Goal: Information Seeking & Learning: Get advice/opinions

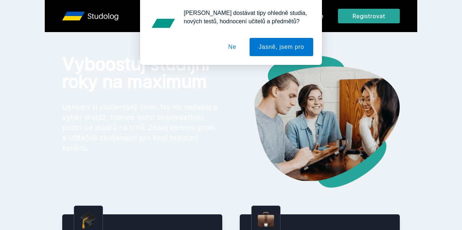
click at [232, 46] on button "Ne" at bounding box center [232, 47] width 26 height 18
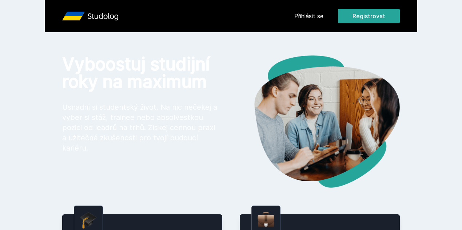
click at [323, 16] on link "Přihlásit se" at bounding box center [308, 16] width 29 height 9
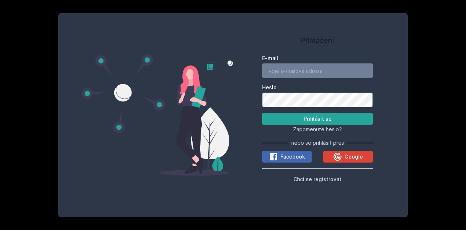
click at [319, 67] on input "E-mail" at bounding box center [317, 70] width 111 height 15
type input "[EMAIL_ADDRESS][DOMAIN_NAME]"
click at [262, 113] on button "Přihlásit se" at bounding box center [317, 119] width 111 height 12
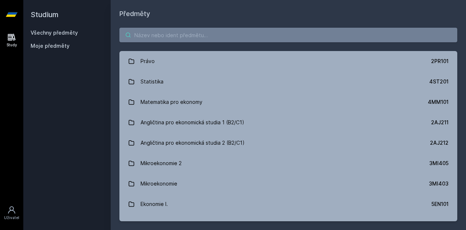
click at [149, 32] on input "search" at bounding box center [288, 35] width 338 height 15
paste input "1MU305"
type input "1MU305"
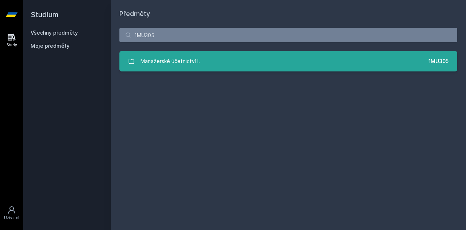
click at [193, 63] on div "Manažerské účetnictví I." at bounding box center [169, 61] width 59 height 15
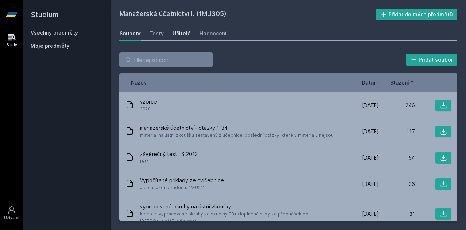
click at [178, 33] on div "Učitelé" at bounding box center [181, 33] width 18 height 7
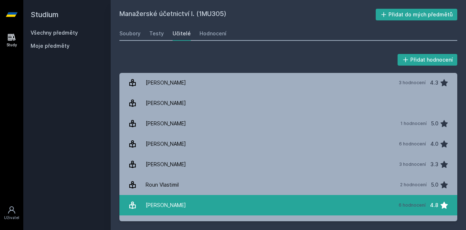
scroll to position [236, 0]
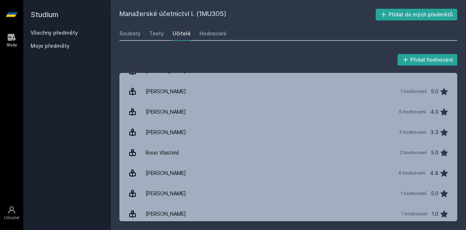
click at [5, 37] on link "Study" at bounding box center [11, 40] width 20 height 22
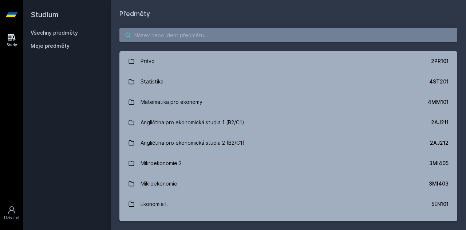
click at [224, 37] on input "search" at bounding box center [288, 35] width 338 height 15
paste input "1MU305"
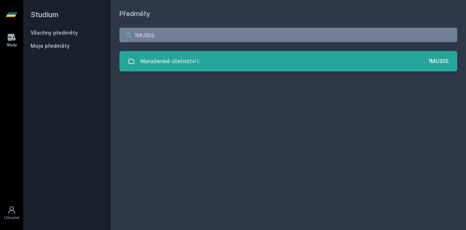
type input "1MU305"
click at [181, 62] on div "Manažerské účetnictví I." at bounding box center [169, 61] width 59 height 15
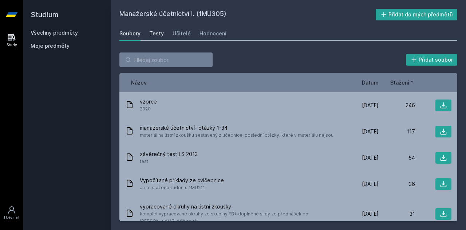
click at [156, 35] on div "Testy" at bounding box center [156, 33] width 15 height 7
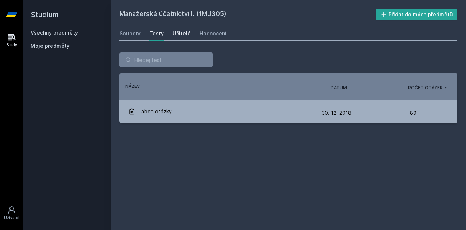
click at [180, 34] on div "Učitelé" at bounding box center [181, 33] width 18 height 7
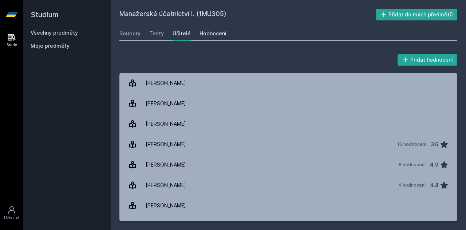
click at [220, 31] on div "Hodnocení" at bounding box center [212, 33] width 27 height 7
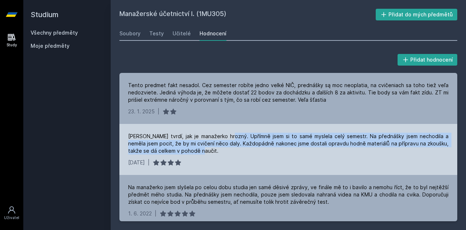
drag, startPoint x: 222, startPoint y: 136, endPoint x: 253, endPoint y: 150, distance: 33.4
click at [253, 150] on div "[PERSON_NAME] tvrdí, jak je manažerko hrozný. Upřímně jsem si to samé myslela c…" at bounding box center [288, 143] width 320 height 22
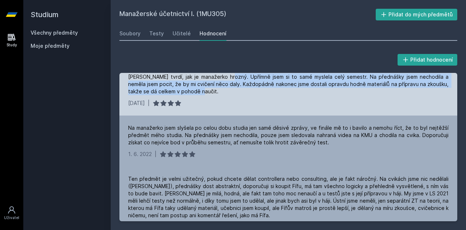
scroll to position [59, 0]
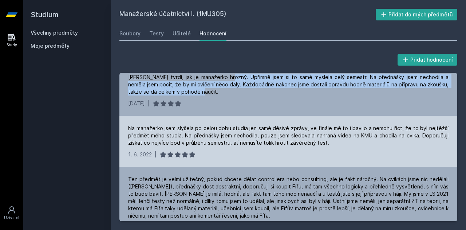
drag, startPoint x: 266, startPoint y: 139, endPoint x: 329, endPoint y: 142, distance: 62.7
click at [329, 142] on div "Na manažerko jsem slyšela po celou dobu studia jen samé děsivé zprávy, ve finál…" at bounding box center [288, 135] width 320 height 22
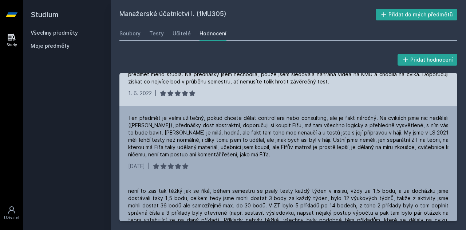
scroll to position [116, 0]
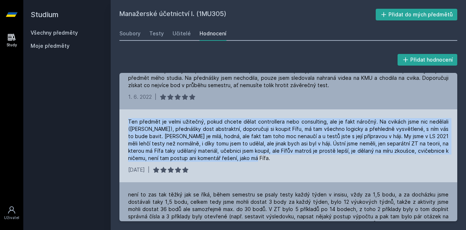
drag, startPoint x: 128, startPoint y: 119, endPoint x: 298, endPoint y: 158, distance: 174.5
click at [298, 158] on div "Ten předmět je velmi užitečný, pokud chcete dělat controllera nebo consulting, …" at bounding box center [288, 140] width 320 height 44
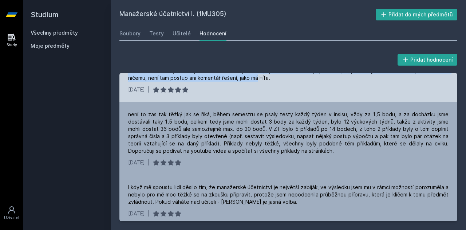
scroll to position [197, 0]
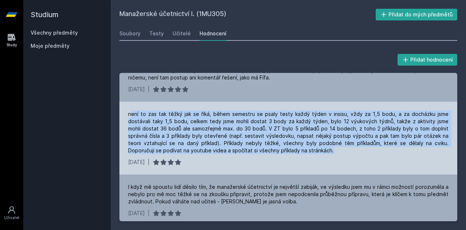
drag, startPoint x: 132, startPoint y: 112, endPoint x: 324, endPoint y: 155, distance: 196.7
click at [324, 155] on div "není to zas tak těžký jak se říká, během semestru se psaly testy každý týden v …" at bounding box center [288, 138] width 338 height 73
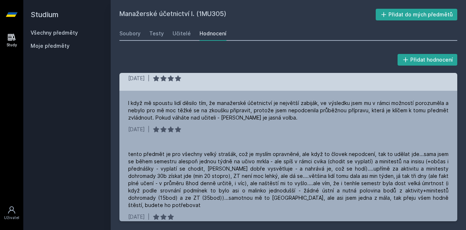
scroll to position [281, 0]
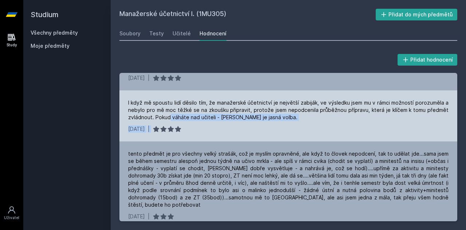
drag, startPoint x: 211, startPoint y: 126, endPoint x: 262, endPoint y: 127, distance: 51.3
click at [262, 127] on div "I když mě spoustu lidí děsilo tím, že manažerské účetnictví je největší zabiják…" at bounding box center [288, 115] width 338 height 51
click at [280, 121] on div "I když mě spoustu lidí děsilo tím, že manažerské účetnictví je největší zabiják…" at bounding box center [288, 115] width 338 height 51
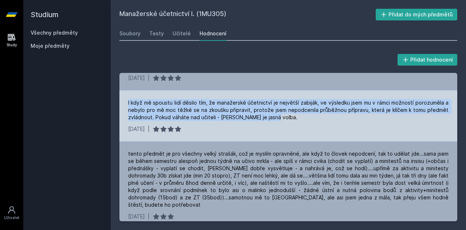
drag, startPoint x: 245, startPoint y: 115, endPoint x: 121, endPoint y: 98, distance: 125.0
click at [121, 98] on div "I když mě spoustu lidí děsilo tím, že manažerské účetnictví je největší zabiják…" at bounding box center [288, 115] width 338 height 51
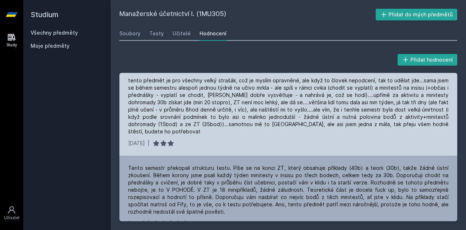
scroll to position [356, 0]
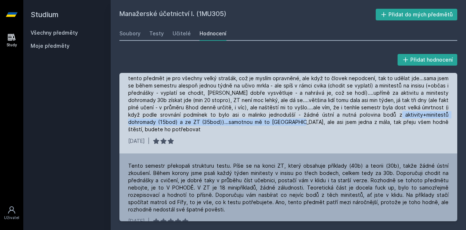
drag, startPoint x: 367, startPoint y: 147, endPoint x: 361, endPoint y: 112, distance: 35.8
click at [361, 112] on div "tento předmět je pro všechny velký strašák, což je myslím opravněné, ale když t…" at bounding box center [288, 104] width 320 height 58
click at [361, 115] on div "tento předmět je pro všechny velký strašák, což je myslím opravněné, ale když t…" at bounding box center [288, 104] width 320 height 58
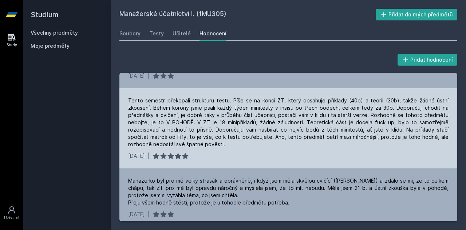
scroll to position [422, 0]
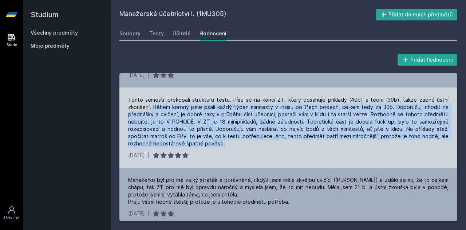
drag, startPoint x: 151, startPoint y: 99, endPoint x: 236, endPoint y: 136, distance: 92.4
click at [236, 136] on div "Tento semestr překopali strukturu testu. Píše se na konci ZT, který obsahuje př…" at bounding box center [288, 121] width 320 height 51
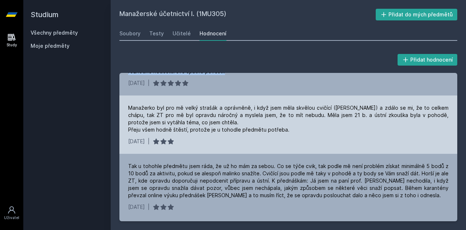
scroll to position [495, 0]
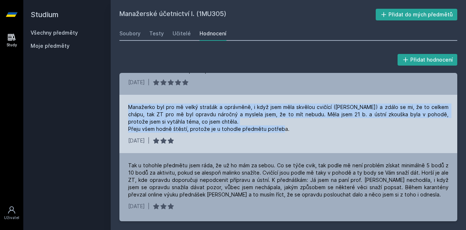
drag, startPoint x: 127, startPoint y: 103, endPoint x: 291, endPoint y: 125, distance: 164.9
click at [291, 125] on div "Manažerko byl pro mě velký strašák a oprávněně, i když jsem měla skvělou cvičíc…" at bounding box center [288, 124] width 338 height 58
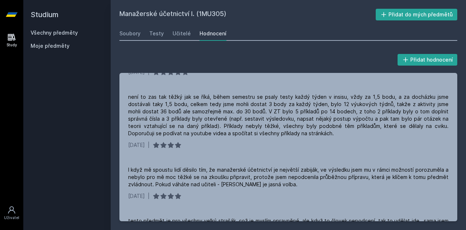
scroll to position [0, 0]
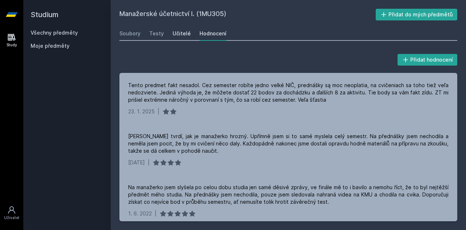
click at [180, 35] on div "Učitelé" at bounding box center [181, 33] width 18 height 7
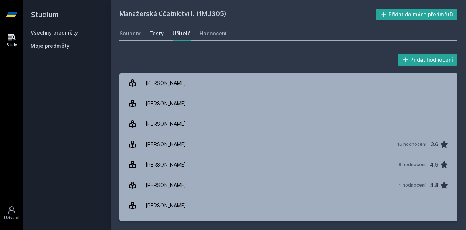
click at [152, 33] on div "Testy" at bounding box center [156, 33] width 15 height 7
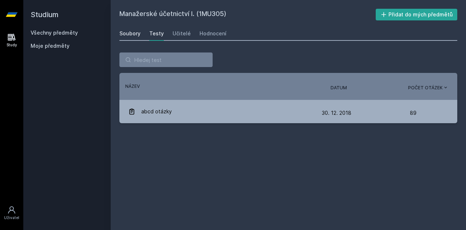
click at [130, 32] on div "Soubory" at bounding box center [129, 33] width 21 height 7
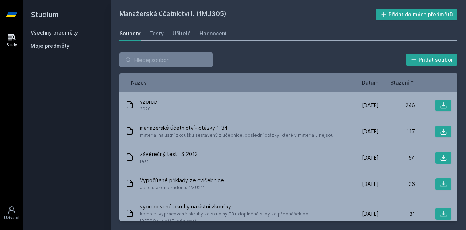
click at [55, 32] on link "Všechny předměty" at bounding box center [54, 32] width 47 height 6
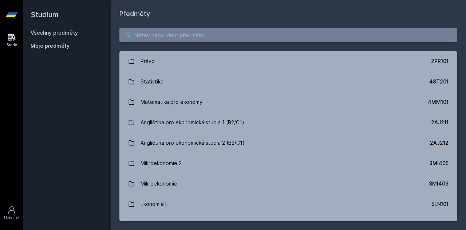
click at [182, 33] on input "search" at bounding box center [288, 35] width 338 height 15
paste input "4EK214"
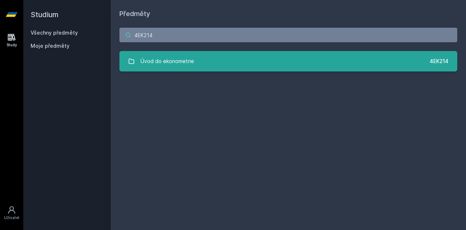
type input "4EK214"
click at [190, 56] on div "Úvod do ekonometrie" at bounding box center [166, 61] width 53 height 15
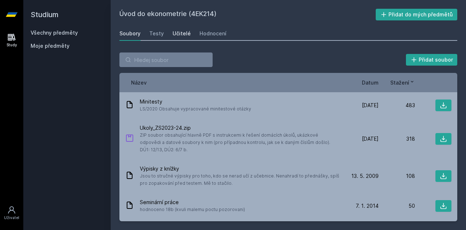
click at [181, 35] on div "Učitelé" at bounding box center [181, 33] width 18 height 7
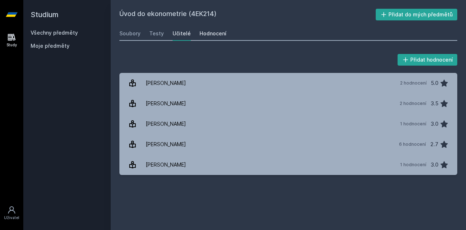
click at [211, 38] on link "Hodnocení" at bounding box center [212, 33] width 27 height 15
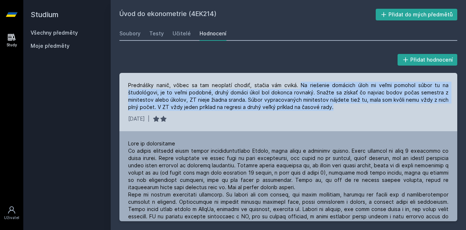
drag, startPoint x: 297, startPoint y: 86, endPoint x: 340, endPoint y: 110, distance: 49.2
click at [340, 110] on div "Prednášky nanič, vôbec sa tam neoplatí chodiť, stačia vám cviká. Na riešenie do…" at bounding box center [288, 96] width 320 height 29
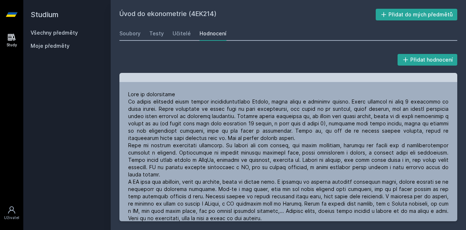
scroll to position [48, 0]
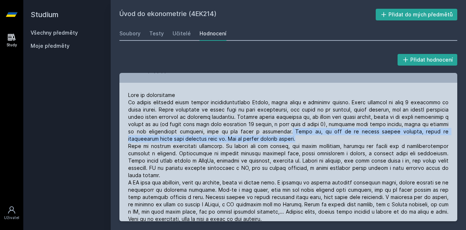
drag, startPoint x: 301, startPoint y: 131, endPoint x: 322, endPoint y: 140, distance: 22.8
click at [322, 140] on div at bounding box center [288, 156] width 320 height 131
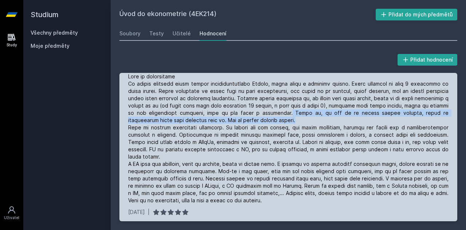
scroll to position [70, 0]
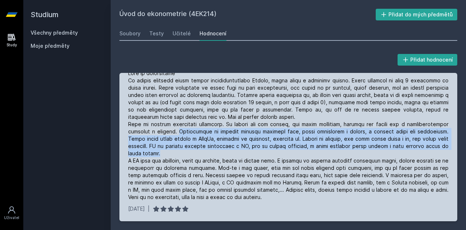
drag, startPoint x: 176, startPoint y: 131, endPoint x: 196, endPoint y: 154, distance: 30.2
click at [196, 154] on div at bounding box center [288, 134] width 320 height 131
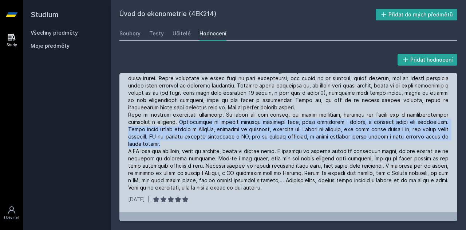
scroll to position [80, 0]
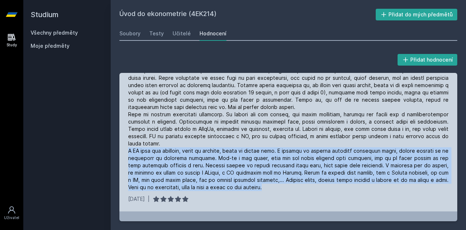
drag, startPoint x: 127, startPoint y: 150, endPoint x: 278, endPoint y: 186, distance: 154.8
click at [278, 186] on div "[DATE] |" at bounding box center [288, 131] width 338 height 160
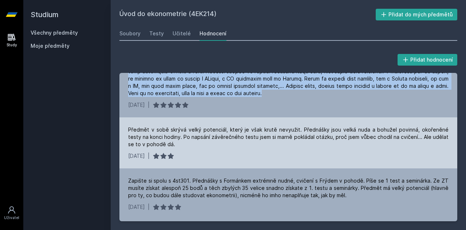
scroll to position [0, 0]
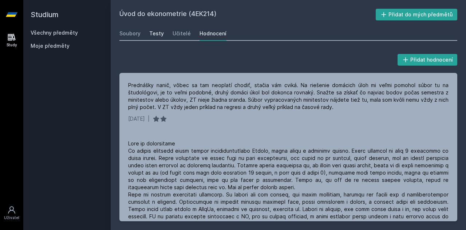
click at [151, 31] on div "Testy" at bounding box center [156, 33] width 15 height 7
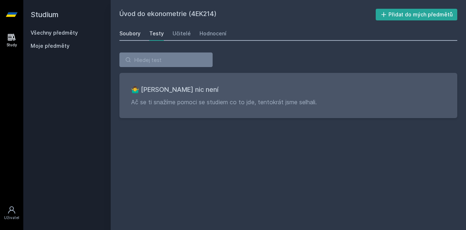
click at [134, 30] on div "Soubory" at bounding box center [129, 33] width 21 height 7
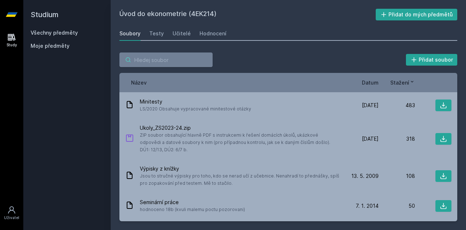
click at [146, 62] on input "search" at bounding box center [165, 59] width 93 height 15
click at [8, 38] on icon at bounding box center [12, 37] width 8 height 7
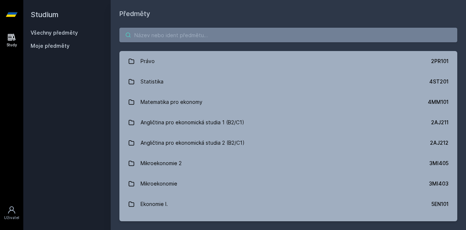
click at [150, 32] on input "search" at bounding box center [288, 35] width 338 height 15
paste input "4EK610"
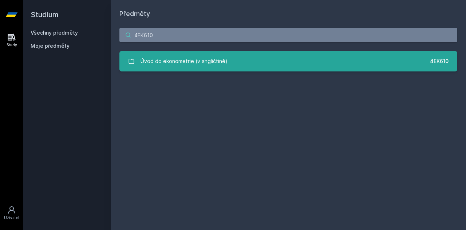
type input "4EK610"
click at [177, 62] on div "Úvod do ekonometrie (v angličtině)" at bounding box center [183, 61] width 87 height 15
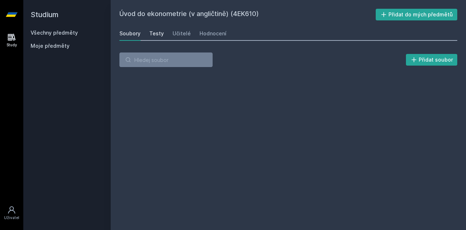
click at [154, 30] on div "Testy" at bounding box center [156, 33] width 15 height 7
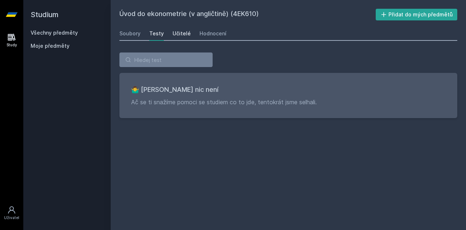
click at [177, 32] on div "Učitelé" at bounding box center [181, 33] width 18 height 7
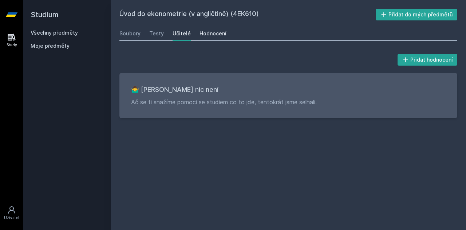
click at [203, 32] on div "Hodnocení" at bounding box center [212, 33] width 27 height 7
click at [130, 31] on div "Soubory" at bounding box center [129, 33] width 21 height 7
click at [0, 37] on div "Study [GEOGRAPHIC_DATA]" at bounding box center [11, 129] width 23 height 200
click at [3, 37] on link "Study" at bounding box center [11, 40] width 20 height 22
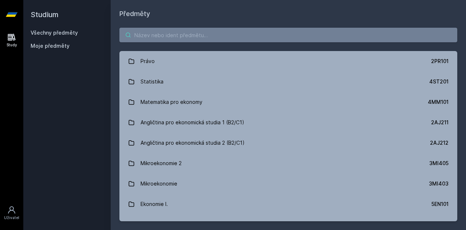
click at [182, 32] on input "search" at bounding box center [288, 35] width 338 height 15
paste input "1VF224"
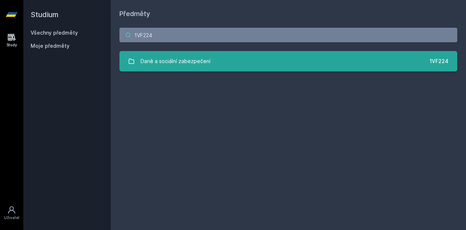
type input "1VF224"
click at [185, 63] on div "Daně a sociální zabezpečení" at bounding box center [175, 61] width 70 height 15
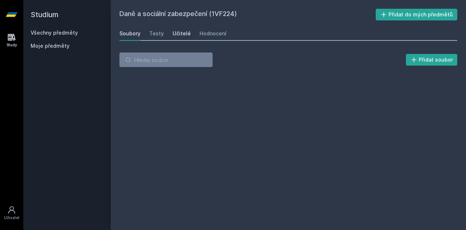
click at [180, 35] on div "Učitelé" at bounding box center [181, 33] width 18 height 7
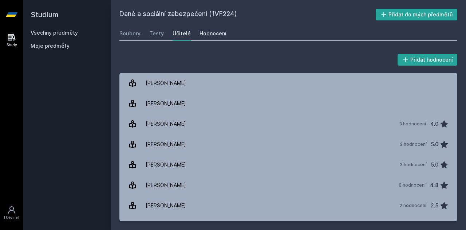
click at [200, 38] on link "Hodnocení" at bounding box center [212, 33] width 27 height 15
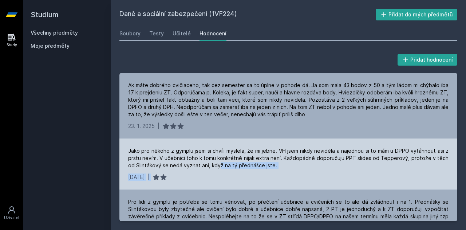
drag, startPoint x: 234, startPoint y: 167, endPoint x: 268, endPoint y: 173, distance: 34.3
click at [268, 173] on div "Jako pro někoho z gymplu jsem si chvíli myslela, že mi jebne. VH jsem nikdy nev…" at bounding box center [288, 163] width 338 height 51
click at [295, 164] on div "Jako pro někoho z gymplu jsem si chvíli myslela, že mi jebne. VH jsem nikdy nev…" at bounding box center [288, 158] width 320 height 22
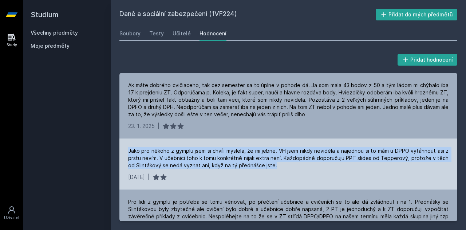
drag, startPoint x: 294, startPoint y: 164, endPoint x: 124, endPoint y: 140, distance: 171.6
click at [124, 140] on div "Jako pro někoho z gymplu jsem si chvíli myslela, že mi jebne. VH jsem nikdy nev…" at bounding box center [288, 163] width 338 height 51
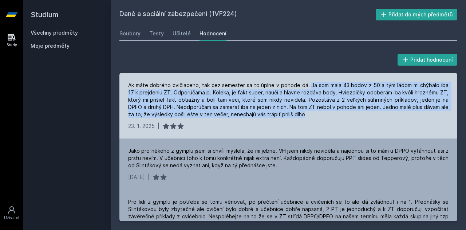
drag, startPoint x: 304, startPoint y: 86, endPoint x: 312, endPoint y: 117, distance: 32.7
click at [312, 117] on div "Ak máte dobrého cvičiaceho, tak cez semester sa to úplne v pohode dá. Ja som ma…" at bounding box center [288, 100] width 320 height 36
click at [253, 106] on div "Ak máte dobrého cvičiaceho, tak cez semester sa to úplne v pohode dá. Ja som ma…" at bounding box center [288, 100] width 320 height 36
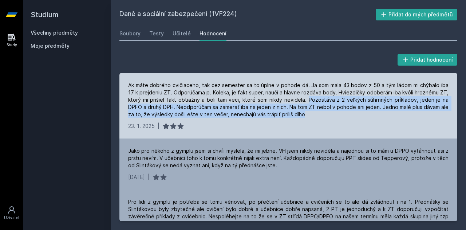
drag, startPoint x: 307, startPoint y: 100, endPoint x: 339, endPoint y: 119, distance: 36.9
click at [339, 119] on div "Ak máte dobrého cvičiaceho, tak cez semester sa to úplne v pohode dá. Ja som ma…" at bounding box center [288, 105] width 338 height 65
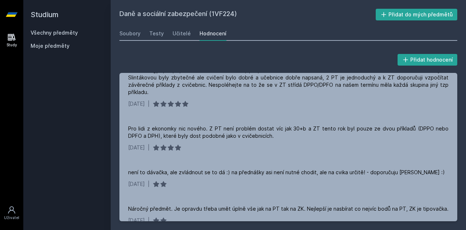
scroll to position [140, 0]
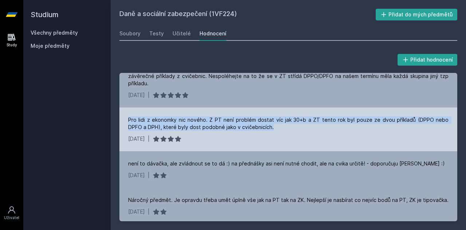
drag, startPoint x: 128, startPoint y: 118, endPoint x: 269, endPoint y: 125, distance: 141.3
click at [269, 125] on div "Pro lidi z ekonomky nic nového. Z PT není problém dostat víc jak 30+b a ZT tent…" at bounding box center [288, 123] width 320 height 15
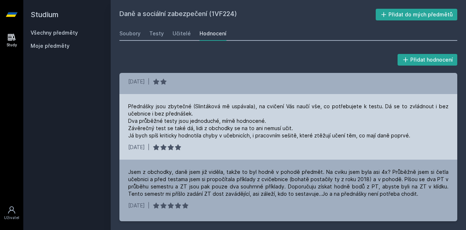
scroll to position [268, 0]
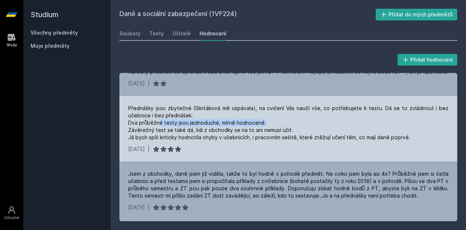
drag, startPoint x: 242, startPoint y: 123, endPoint x: 278, endPoint y: 123, distance: 36.4
click at [278, 123] on div "Přednášky jsou zbytečné (Slintáková mě uspávala), na cvičení Vás naučí vše, co …" at bounding box center [288, 122] width 320 height 36
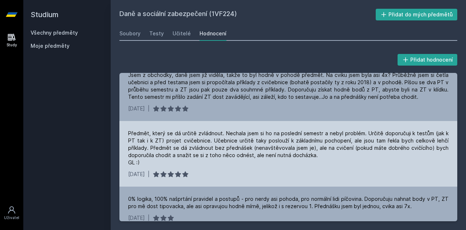
scroll to position [358, 0]
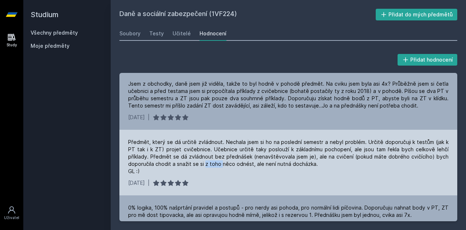
click at [220, 164] on div "Předmět, který se dá určitě zvládnout. Nechala jsem si ho na poslední semestr a…" at bounding box center [288, 156] width 320 height 36
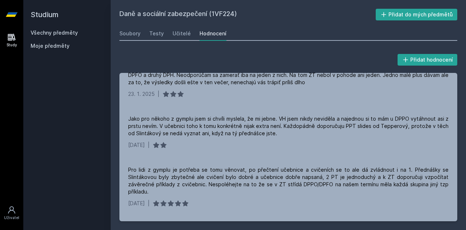
scroll to position [0, 0]
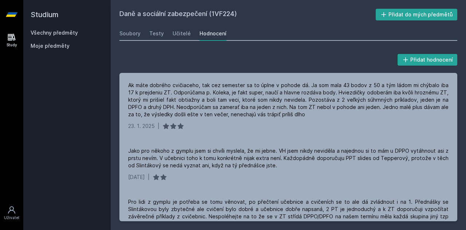
click at [12, 40] on icon at bounding box center [12, 37] width 8 height 7
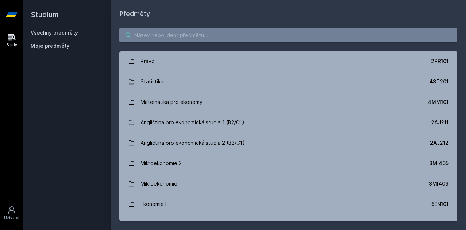
click at [165, 37] on input "search" at bounding box center [288, 35] width 338 height 15
paste input "1MT391"
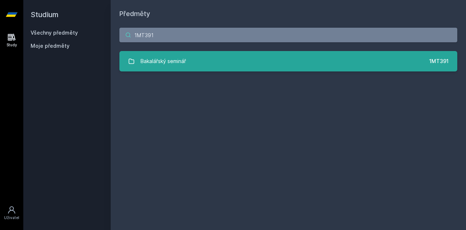
type input "1MT391"
click at [171, 57] on div "Bakalářský seminář" at bounding box center [162, 61] width 45 height 15
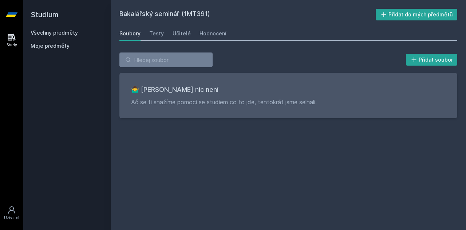
click at [170, 31] on div "Soubory Testy Učitelé Hodnocení" at bounding box center [288, 33] width 338 height 15
click at [176, 31] on div "Učitelé" at bounding box center [181, 33] width 18 height 7
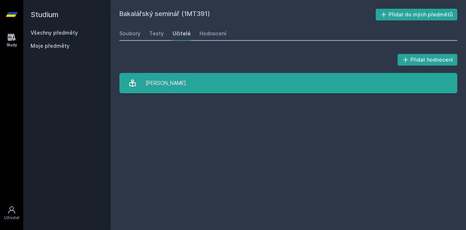
click at [204, 82] on link "[PERSON_NAME]" at bounding box center [288, 83] width 338 height 20
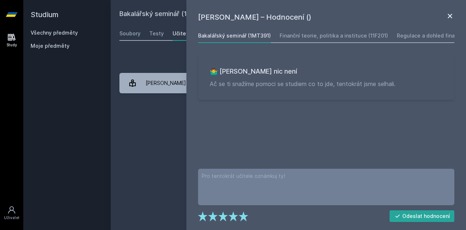
click at [448, 13] on icon at bounding box center [449, 16] width 9 height 9
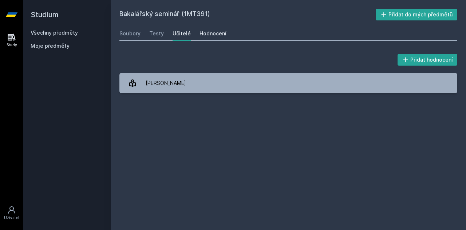
click at [208, 34] on div "Hodnocení" at bounding box center [212, 33] width 27 height 7
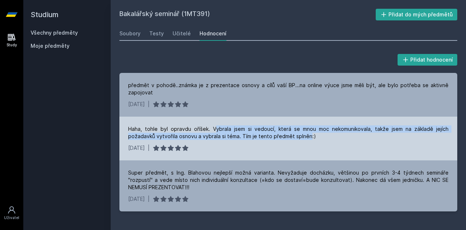
drag, startPoint x: 280, startPoint y: 136, endPoint x: 208, endPoint y: 127, distance: 72.6
click at [208, 127] on div "Haha, tohle byl opravdu oříšek. Vybrala jsem si vedoucí, která se mnou moc neko…" at bounding box center [288, 132] width 320 height 15
drag, startPoint x: 204, startPoint y: 128, endPoint x: 296, endPoint y: 137, distance: 92.9
click at [296, 137] on div "Haha, tohle byl opravdu oříšek. Vybrala jsem si vedoucí, která se mnou moc neko…" at bounding box center [288, 132] width 320 height 15
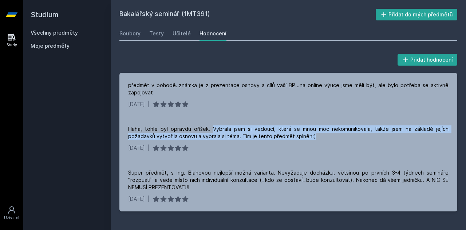
click at [13, 37] on icon at bounding box center [11, 37] width 9 height 9
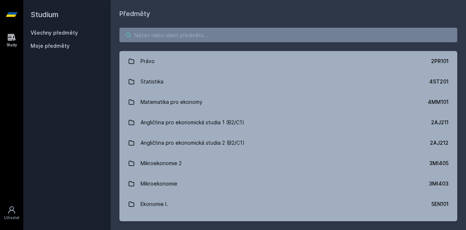
click at [150, 35] on input "search" at bounding box center [288, 35] width 338 height 15
paste input "1MU305"
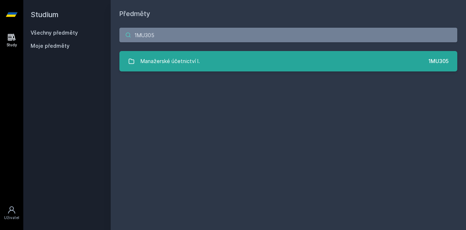
type input "1MU305"
click at [165, 63] on div "Manažerské účetnictví I." at bounding box center [169, 61] width 59 height 15
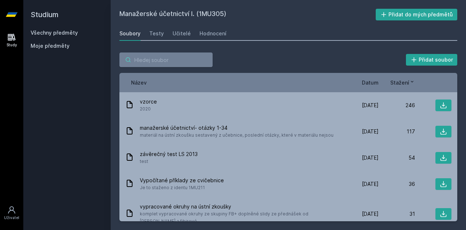
click at [165, 63] on input "search" at bounding box center [165, 59] width 93 height 15
click at [181, 35] on div "Učitelé" at bounding box center [181, 33] width 18 height 7
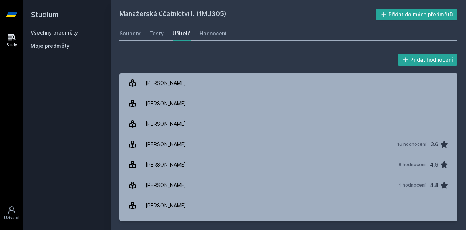
click at [14, 37] on icon at bounding box center [11, 37] width 9 height 9
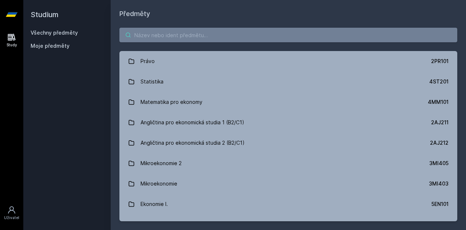
click at [166, 38] on input "search" at bounding box center [288, 35] width 338 height 15
paste input "4EK214"
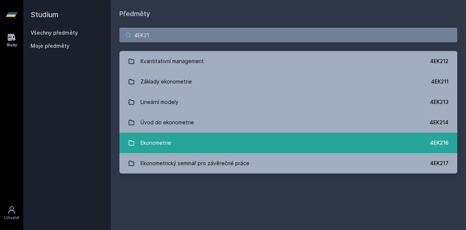
type input "4EK21"
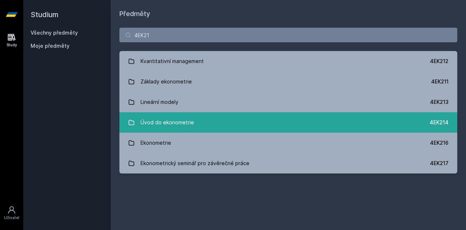
click at [193, 122] on link "Úvod do ekonometrie 4EK214" at bounding box center [288, 122] width 338 height 20
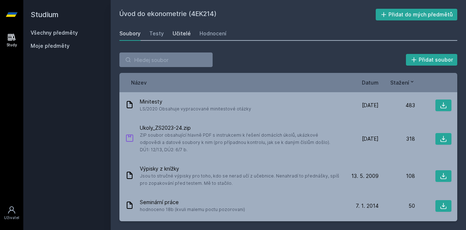
click at [181, 35] on div "Učitelé" at bounding box center [181, 33] width 18 height 7
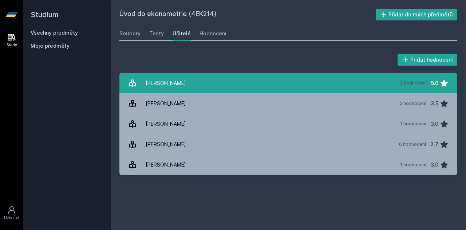
click at [194, 91] on link "[PERSON_NAME] 2 hodnocení 5.0" at bounding box center [288, 83] width 338 height 20
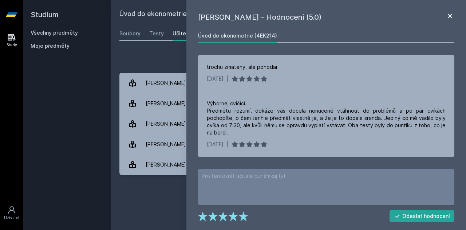
click at [450, 18] on icon at bounding box center [449, 16] width 9 height 9
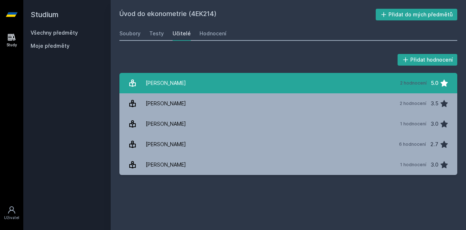
click at [358, 80] on link "[PERSON_NAME] 2 hodnocení 5.0" at bounding box center [288, 83] width 338 height 20
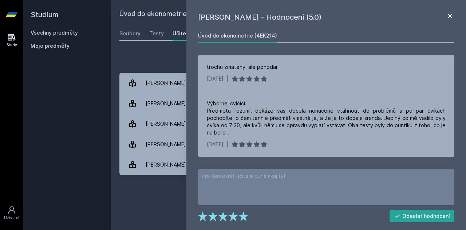
click at [450, 17] on icon at bounding box center [450, 16] width 4 height 4
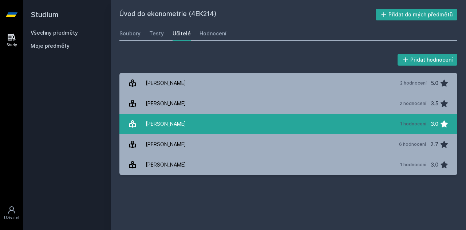
click at [169, 122] on div "[PERSON_NAME]" at bounding box center [166, 123] width 40 height 15
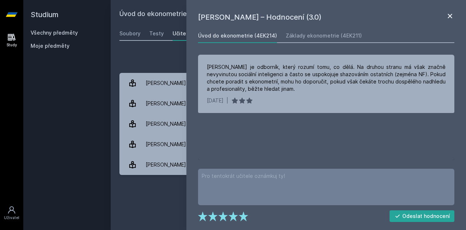
click at [449, 13] on icon at bounding box center [449, 16] width 9 height 9
click at [9, 40] on icon at bounding box center [11, 37] width 9 height 9
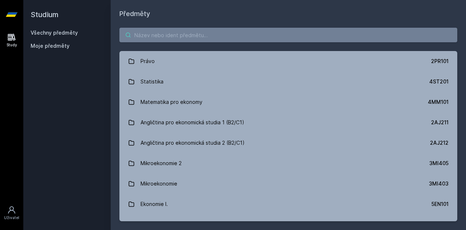
click at [153, 37] on input "search" at bounding box center [288, 35] width 338 height 15
paste input "1MU305"
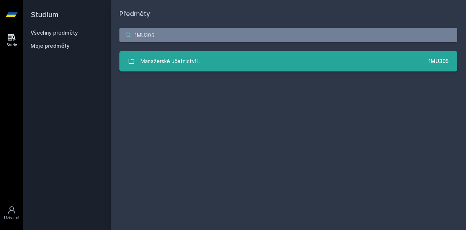
type input "1MU305"
click at [164, 64] on div "Manažerské účetnictví I." at bounding box center [169, 61] width 59 height 15
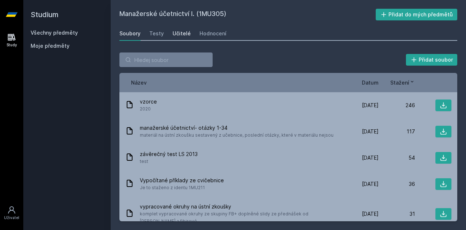
click at [183, 33] on div "Učitelé" at bounding box center [181, 33] width 18 height 7
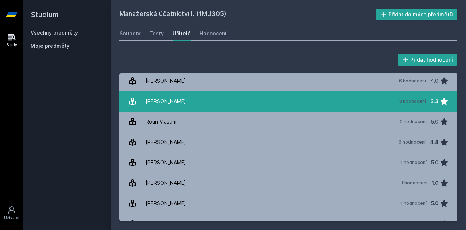
scroll to position [266, 0]
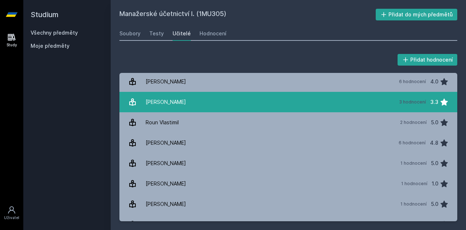
click at [170, 103] on div "[PERSON_NAME]" at bounding box center [166, 102] width 40 height 15
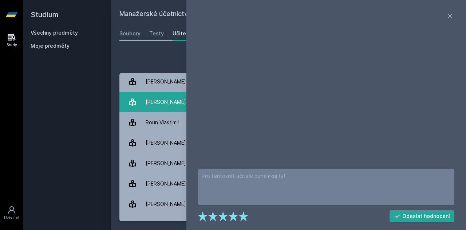
click at [170, 103] on div "[PERSON_NAME]" at bounding box center [166, 102] width 40 height 15
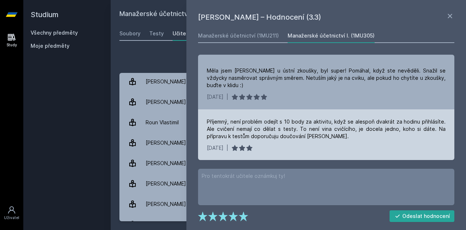
scroll to position [48, 0]
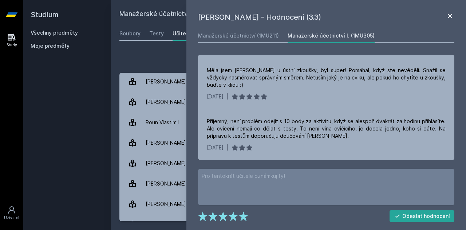
click at [448, 17] on icon at bounding box center [449, 16] width 9 height 9
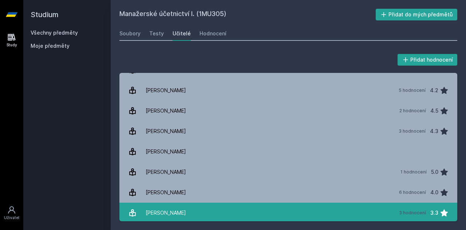
scroll to position [156, 0]
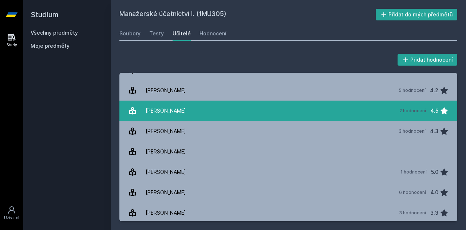
click at [179, 106] on div "[PERSON_NAME]" at bounding box center [166, 110] width 40 height 15
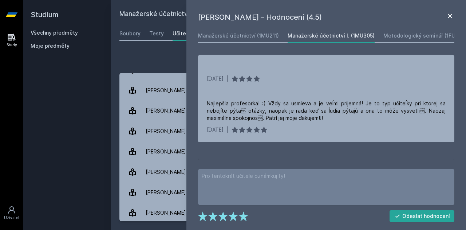
click at [446, 17] on icon at bounding box center [449, 16] width 9 height 9
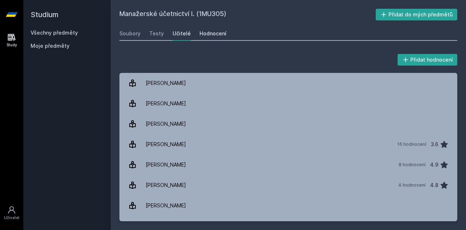
click at [208, 35] on div "Hodnocení" at bounding box center [212, 33] width 27 height 7
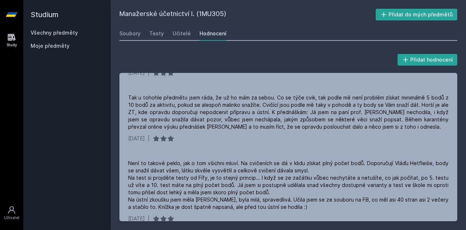
scroll to position [562, 0]
click at [11, 40] on icon at bounding box center [12, 37] width 8 height 7
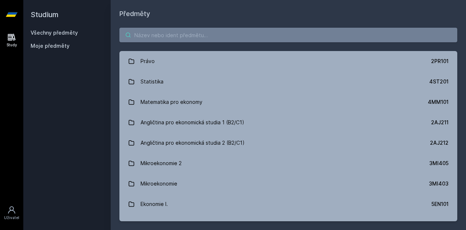
click at [162, 35] on input "search" at bounding box center [288, 35] width 338 height 15
paste input "TVSTEN"
click at [162, 35] on input "TVSTEN" at bounding box center [288, 35] width 338 height 15
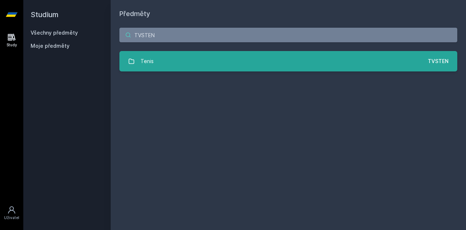
type input "TVSTEN"
click at [170, 59] on link "Tenis TVSTEN" at bounding box center [288, 61] width 338 height 20
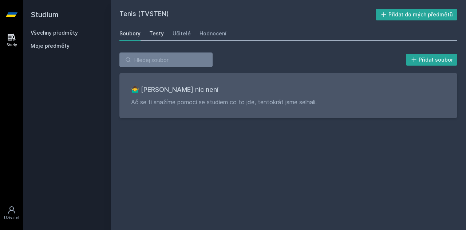
click at [155, 35] on div "Testy" at bounding box center [156, 33] width 15 height 7
click at [172, 32] on div "Učitelé" at bounding box center [181, 33] width 18 height 7
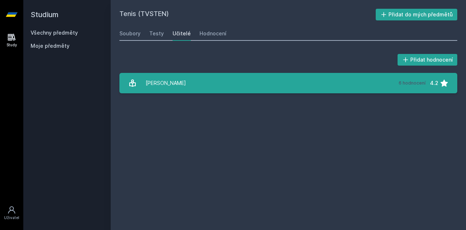
click at [211, 86] on link "[PERSON_NAME] 6 hodnocení 4.2" at bounding box center [288, 83] width 338 height 20
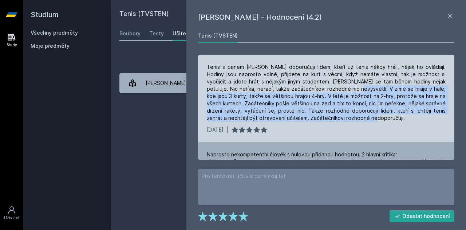
drag, startPoint x: 338, startPoint y: 89, endPoint x: 374, endPoint y: 118, distance: 46.0
click at [374, 118] on div "Tenis s panem [PERSON_NAME] doporučuji lidem, kteří už tenis někdy hráli, nějak…" at bounding box center [326, 92] width 239 height 58
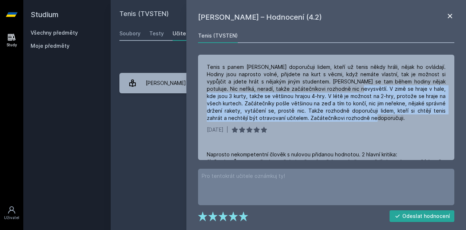
click at [449, 17] on icon at bounding box center [450, 16] width 4 height 4
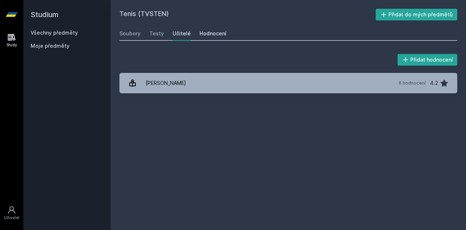
click at [209, 32] on div "Hodnocení" at bounding box center [212, 33] width 27 height 7
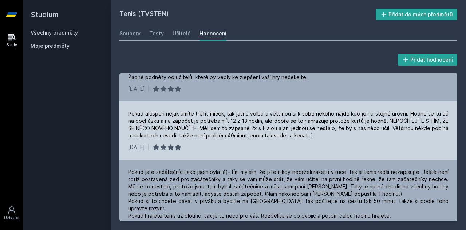
scroll to position [375, 0]
